Goal: Information Seeking & Learning: Find contact information

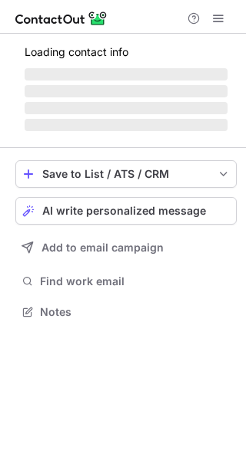
scroll to position [8, 8]
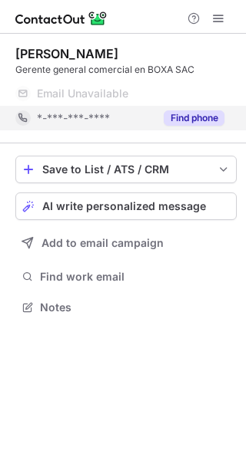
click at [203, 119] on button "Find phone" at bounding box center [193, 117] width 61 height 15
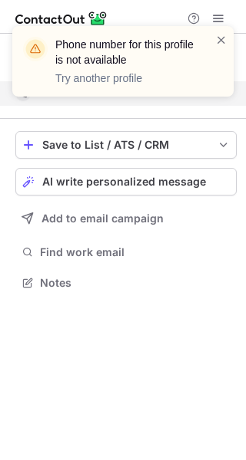
scroll to position [272, 246]
click at [217, 38] on span at bounding box center [221, 39] width 12 height 15
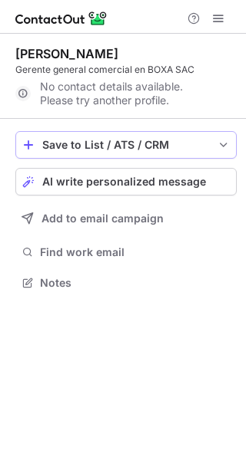
click at [226, 142] on span "save-profile-one-click" at bounding box center [223, 145] width 12 height 12
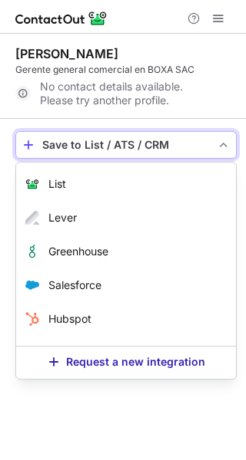
click at [226, 142] on span "save-profile-one-click" at bounding box center [223, 145] width 12 height 12
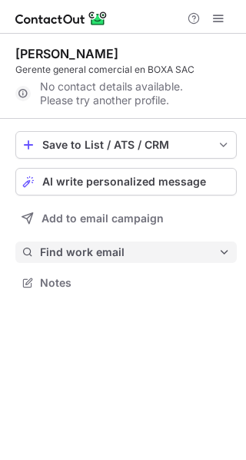
click at [174, 251] on span "Find work email" at bounding box center [129, 253] width 178 height 14
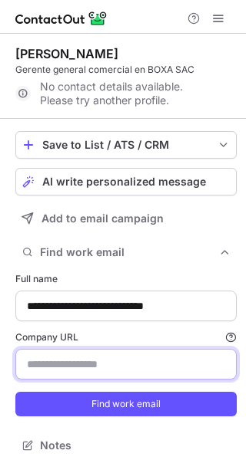
click at [94, 368] on input "Company URL Finding work email will consume 1 credit if a match is found." at bounding box center [125, 364] width 221 height 31
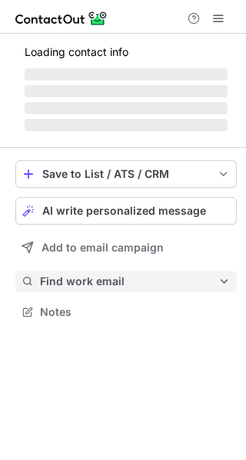
scroll to position [303, 246]
click at [89, 284] on span "Find work email" at bounding box center [129, 282] width 178 height 14
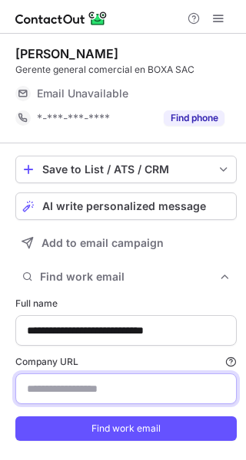
click at [60, 388] on input "Company URL Finding work email will consume 1 credit if a match is found." at bounding box center [125, 389] width 221 height 31
paste input "**********"
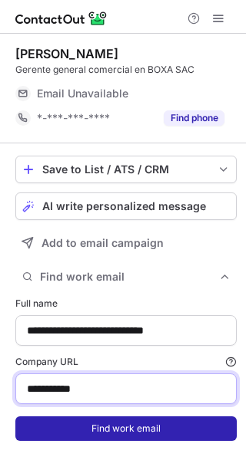
type input "**********"
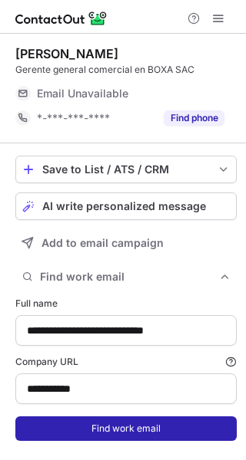
click at [150, 424] on button "Find work email" at bounding box center [125, 429] width 221 height 25
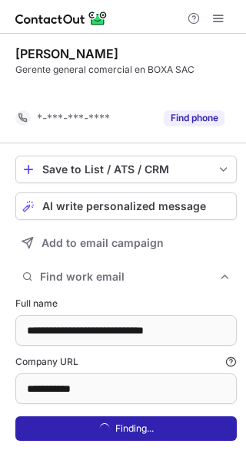
scroll to position [435, 235]
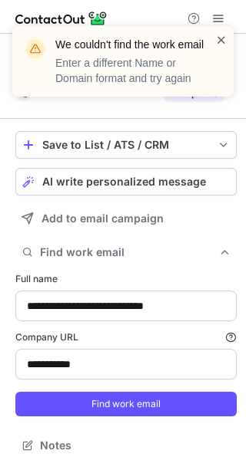
click at [223, 41] on span at bounding box center [221, 39] width 12 height 15
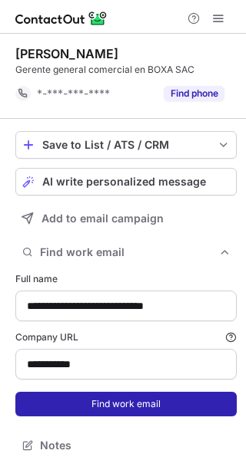
click at [127, 400] on button "Find work email" at bounding box center [125, 404] width 221 height 25
